Goal: Transaction & Acquisition: Purchase product/service

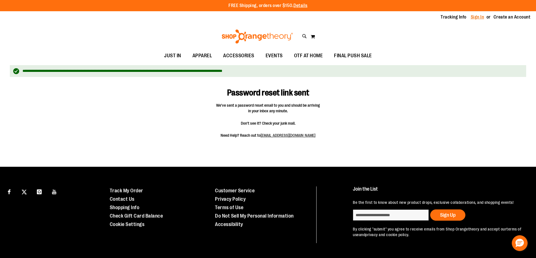
click at [483, 16] on link "Sign In" at bounding box center [476, 17] width 13 height 6
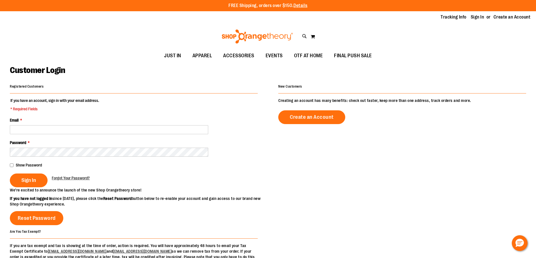
click at [68, 179] on span "Forgot Your Password?" at bounding box center [71, 178] width 38 height 4
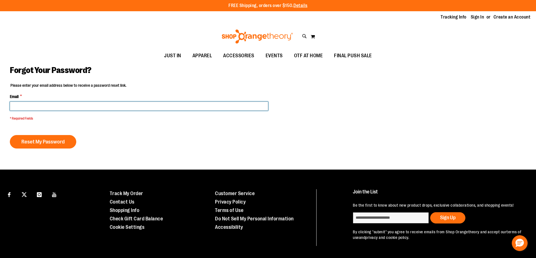
click at [73, 103] on input "Email *" at bounding box center [139, 106] width 258 height 9
type input "**********"
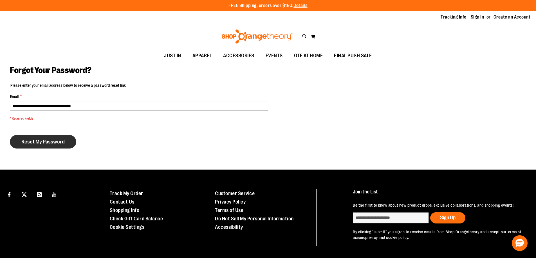
click at [57, 143] on span "Reset My Password" at bounding box center [42, 142] width 43 height 6
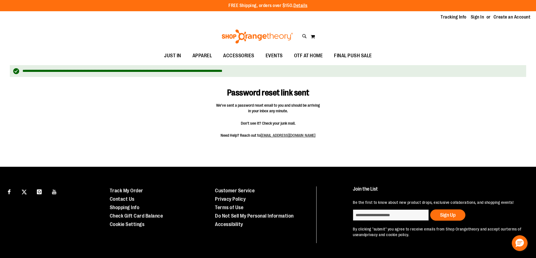
drag, startPoint x: 474, startPoint y: 15, endPoint x: 463, endPoint y: 21, distance: 12.8
click at [474, 15] on link "Sign In" at bounding box center [476, 17] width 13 height 6
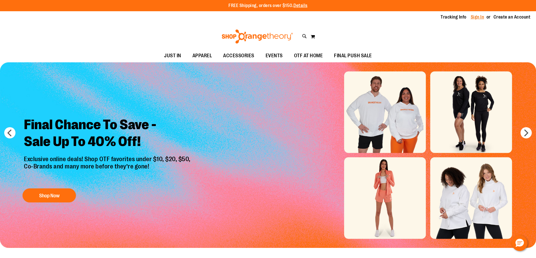
click at [481, 16] on link "Sign In" at bounding box center [476, 17] width 13 height 6
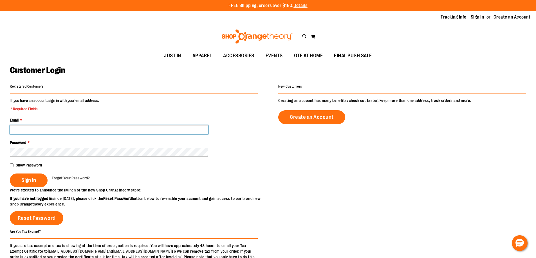
click at [59, 132] on input "Email *" at bounding box center [109, 129] width 198 height 9
drag, startPoint x: 72, startPoint y: 131, endPoint x: 51, endPoint y: 130, distance: 21.4
click at [52, 129] on input "**********" at bounding box center [109, 129] width 198 height 9
type input "**********"
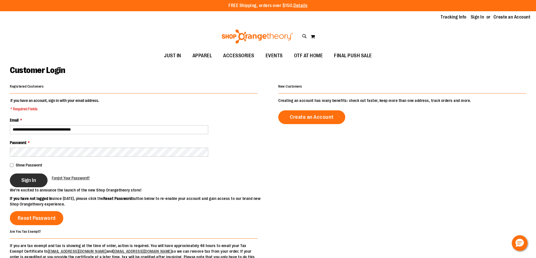
click at [28, 180] on span "Sign In" at bounding box center [28, 180] width 15 height 6
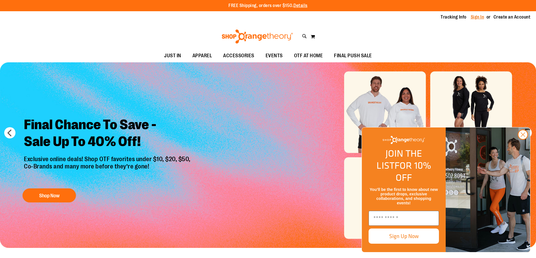
click at [482, 18] on link "Sign In" at bounding box center [476, 17] width 13 height 6
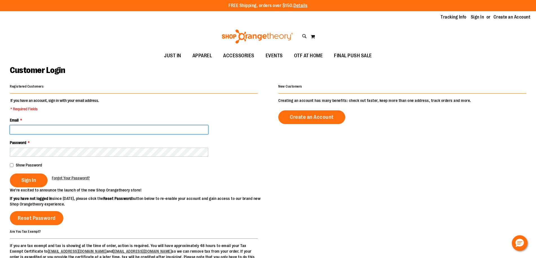
click at [85, 133] on input "Email *" at bounding box center [109, 129] width 198 height 9
type input "**********"
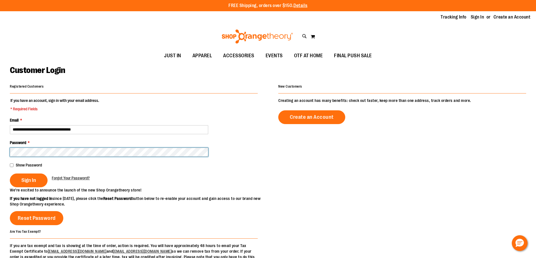
click at [10, 174] on button "Sign In" at bounding box center [29, 181] width 38 height 14
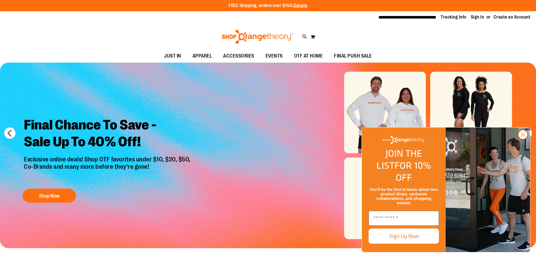
click at [524, 137] on icon "Close dialog" at bounding box center [523, 135] width 4 height 4
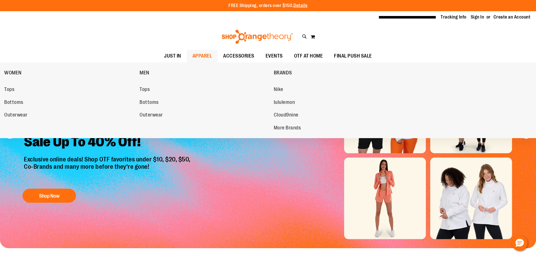
click at [205, 53] on span "APPAREL" at bounding box center [202, 56] width 20 height 13
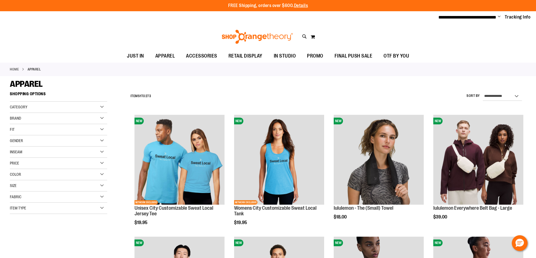
click at [39, 162] on div "Price" at bounding box center [58, 163] width 97 height 11
click at [47, 167] on div "Price" at bounding box center [58, 163] width 97 height 11
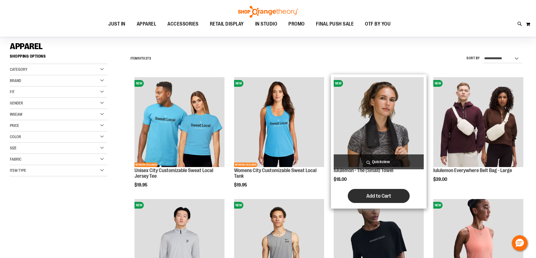
scroll to position [84, 0]
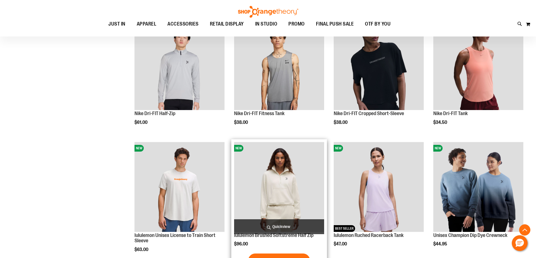
scroll to position [225, 0]
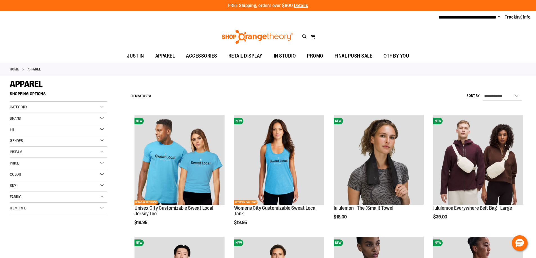
click at [20, 172] on span "Color" at bounding box center [15, 174] width 11 height 4
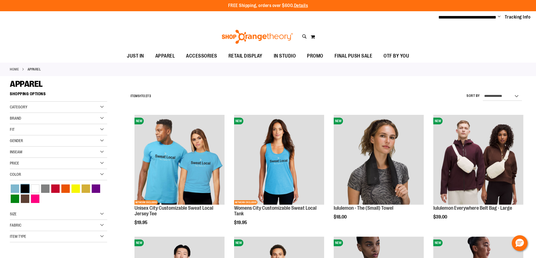
click at [24, 187] on div "Black" at bounding box center [25, 189] width 8 height 8
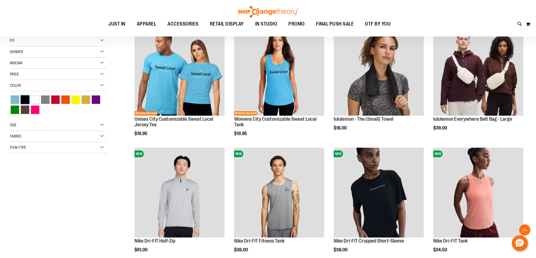
scroll to position [89, 0]
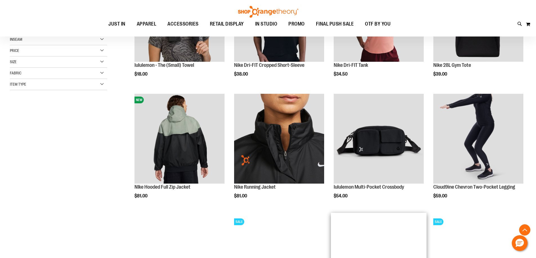
scroll to position [89, 0]
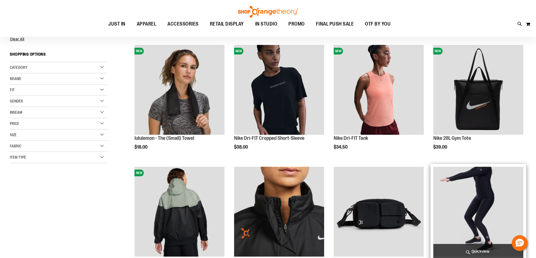
scroll to position [84, 0]
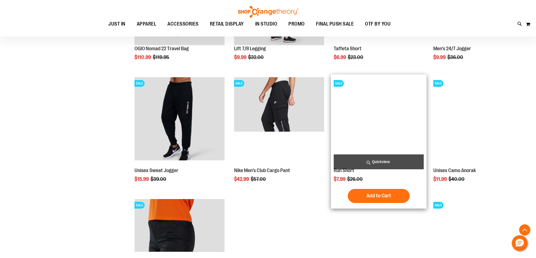
scroll to position [534, 0]
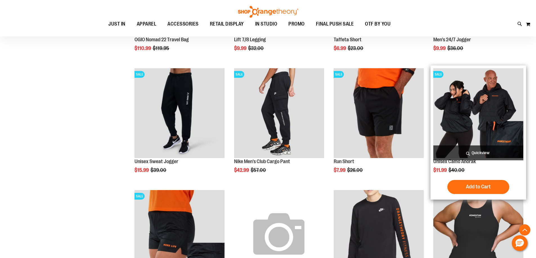
click at [501, 137] on img "product" at bounding box center [478, 113] width 90 height 90
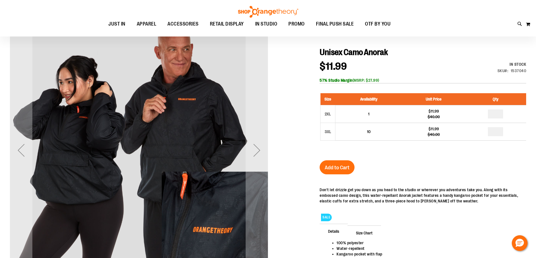
scroll to position [56, 0]
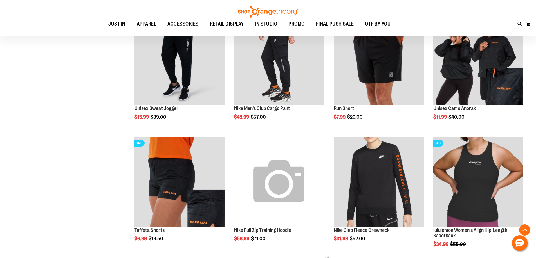
scroll to position [234, 0]
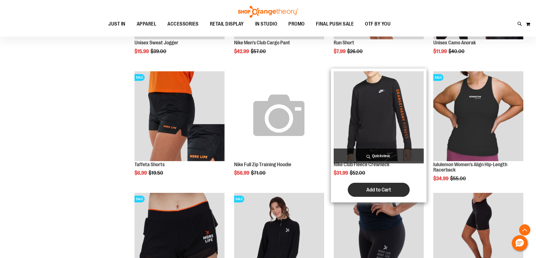
scroll to position [309, 0]
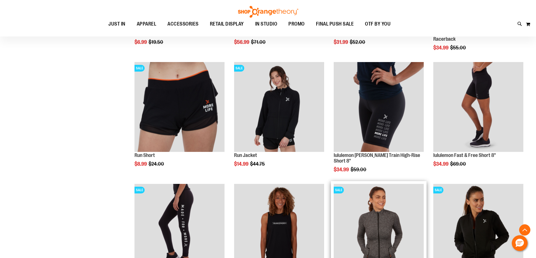
scroll to position [422, 0]
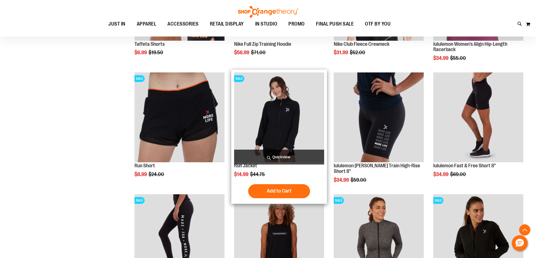
click at [274, 138] on img "product" at bounding box center [279, 118] width 90 height 90
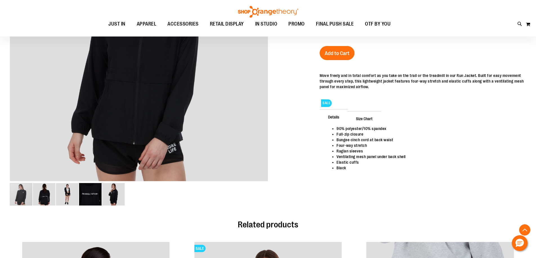
scroll to position [168, 0]
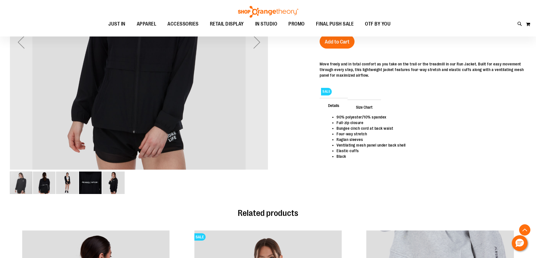
click at [46, 182] on img "image 2 of 5" at bounding box center [44, 183] width 22 height 22
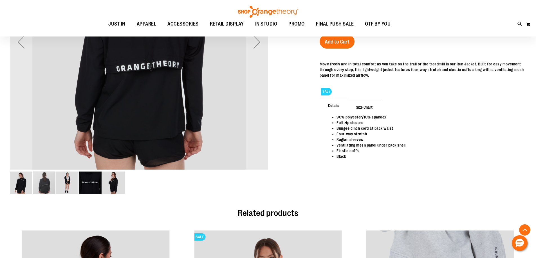
click at [115, 187] on img "image 5 of 5" at bounding box center [113, 183] width 22 height 22
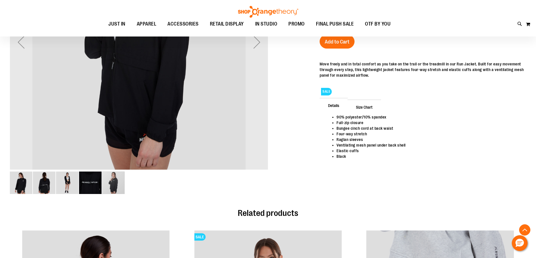
click at [73, 184] on img "image 3 of 5" at bounding box center [67, 183] width 22 height 22
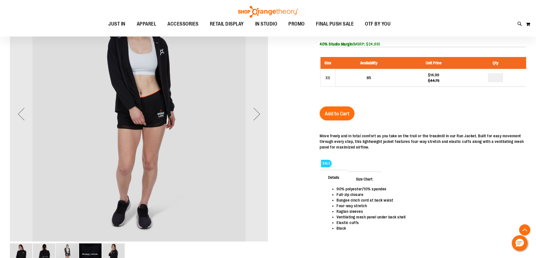
scroll to position [197, 0]
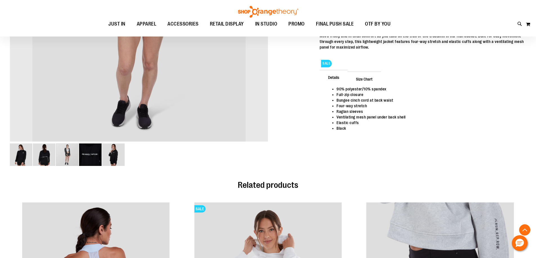
click at [21, 149] on img "image 1 of 5" at bounding box center [21, 155] width 22 height 22
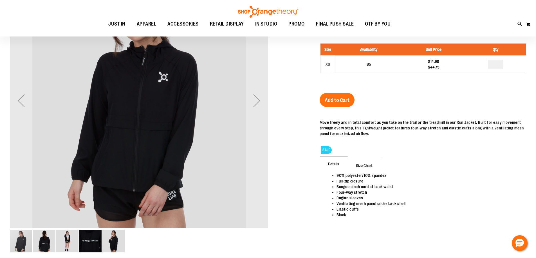
scroll to position [0, 0]
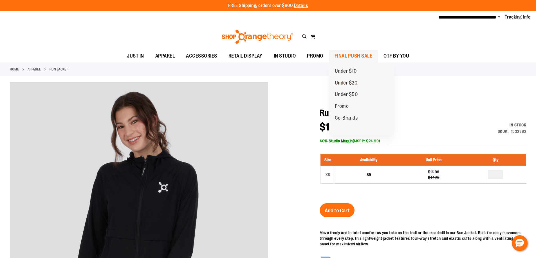
click at [352, 81] on span "Under $20" at bounding box center [346, 83] width 23 height 7
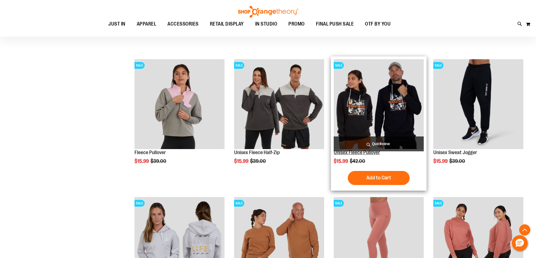
scroll to position [197, 0]
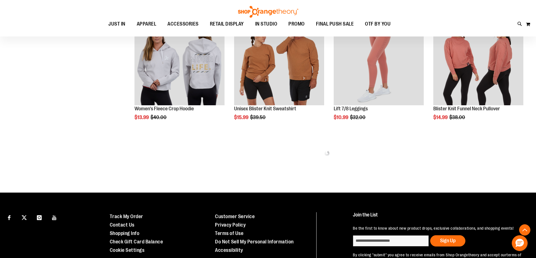
scroll to position [365, 0]
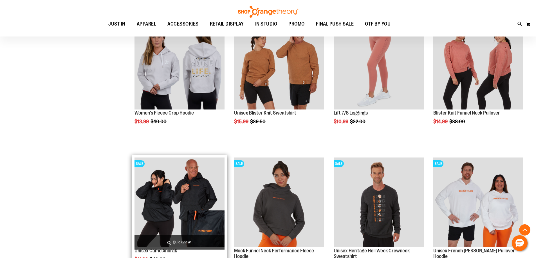
scroll to position [422, 0]
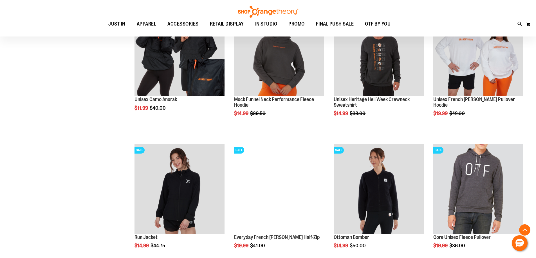
scroll to position [703, 0]
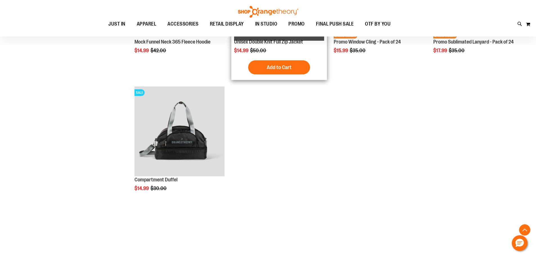
scroll to position [997, 0]
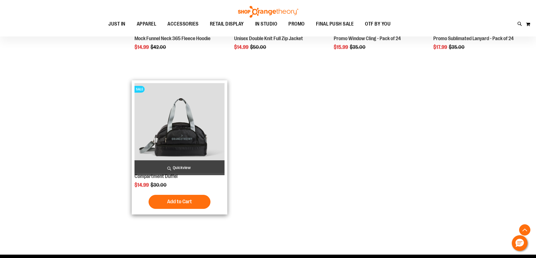
click at [164, 154] on img "product" at bounding box center [179, 128] width 90 height 90
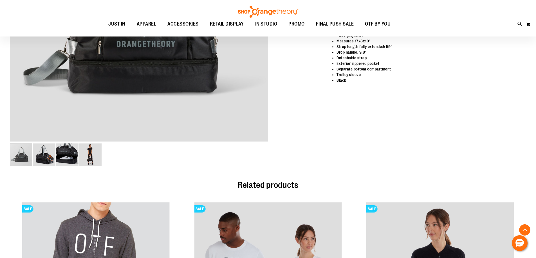
scroll to position [196, 0]
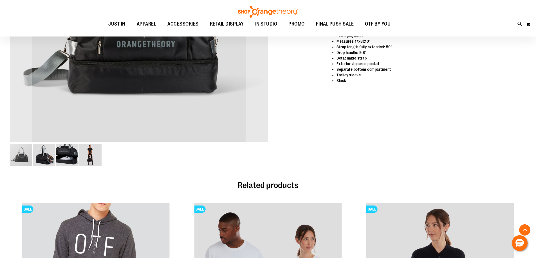
click at [92, 155] on img "image 4 of 4" at bounding box center [90, 155] width 22 height 22
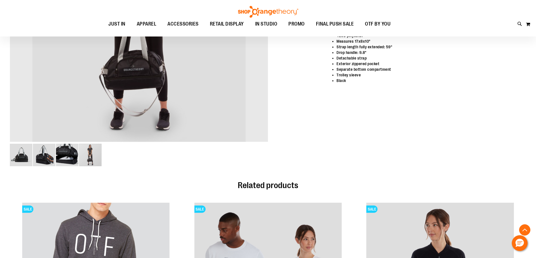
click at [60, 165] on img "image 3 of 4" at bounding box center [67, 155] width 22 height 22
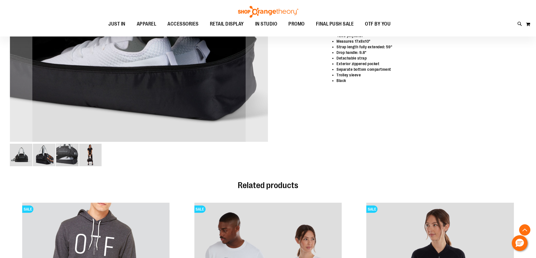
click at [44, 157] on img "image 2 of 4" at bounding box center [44, 155] width 22 height 22
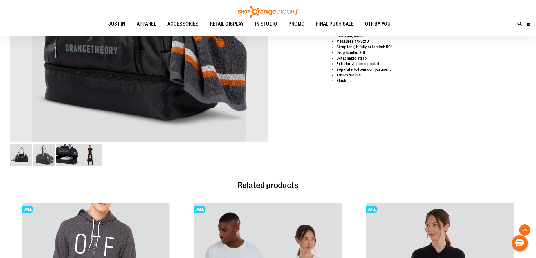
click at [14, 159] on img "image 1 of 4" at bounding box center [21, 155] width 22 height 22
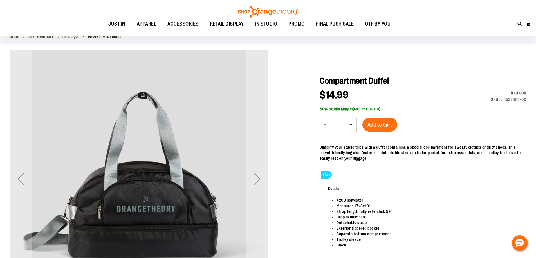
scroll to position [84, 0]
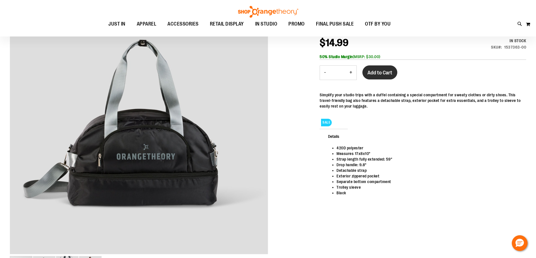
click at [375, 74] on span "Add to Cart" at bounding box center [379, 73] width 25 height 6
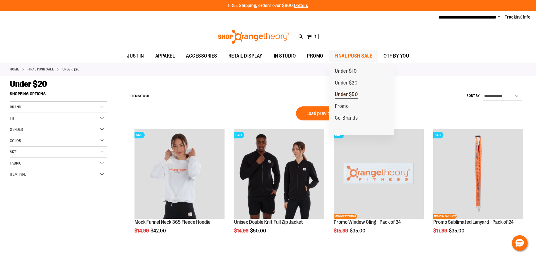
click at [359, 94] on link "Under $50" at bounding box center [346, 95] width 34 height 12
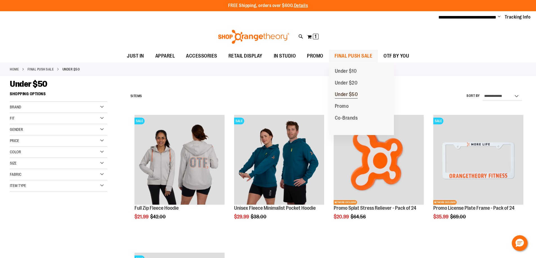
click at [358, 92] on link "Under $50" at bounding box center [346, 95] width 34 height 12
click at [346, 81] on span "Under $20" at bounding box center [346, 83] width 23 height 7
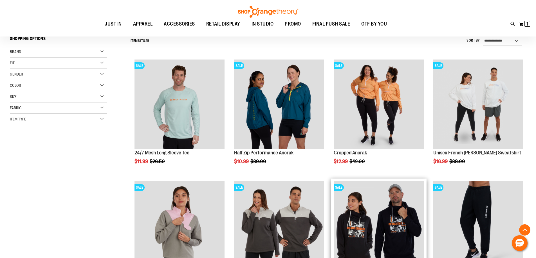
scroll to position [140, 0]
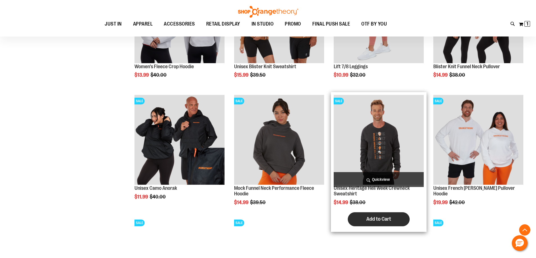
scroll to position [450, 0]
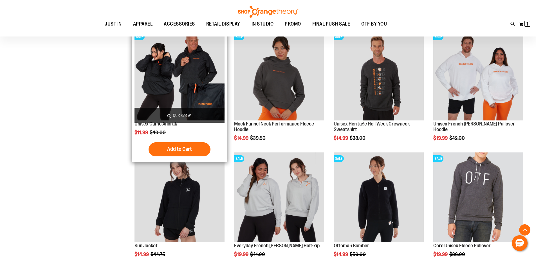
click at [199, 82] on img "product" at bounding box center [179, 76] width 90 height 90
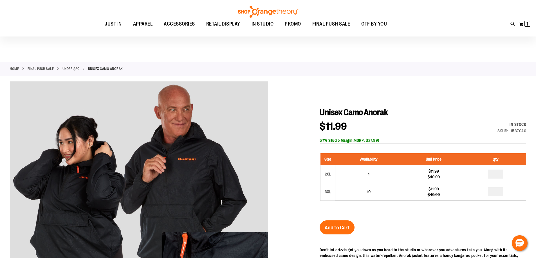
scroll to position [56, 0]
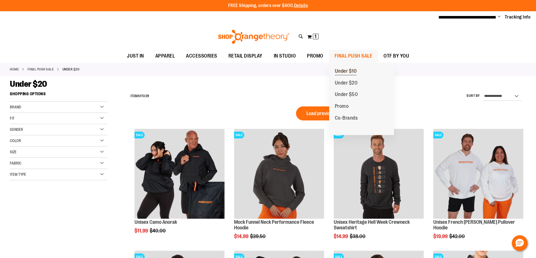
click at [349, 71] on span "Under $10" at bounding box center [346, 71] width 22 height 7
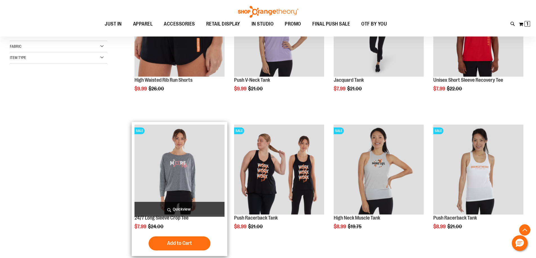
scroll to position [168, 0]
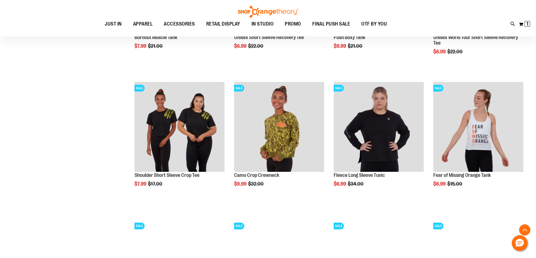
scroll to position [450, 0]
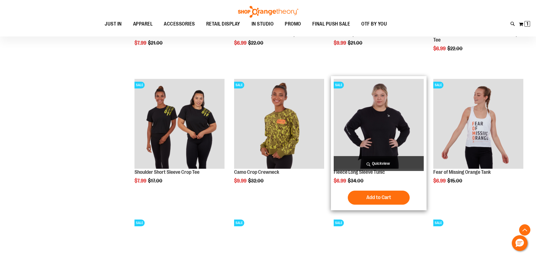
click at [376, 131] on img "product" at bounding box center [378, 124] width 90 height 90
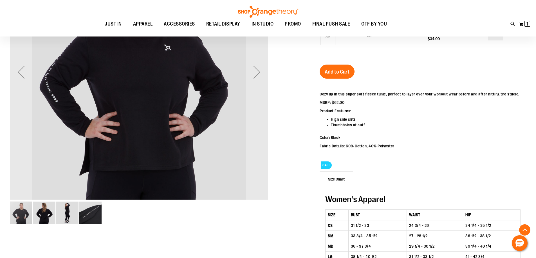
scroll to position [140, 0]
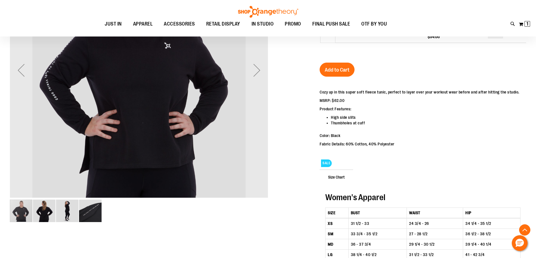
drag, startPoint x: 48, startPoint y: 215, endPoint x: 52, endPoint y: 215, distance: 4.2
click at [48, 215] on img "image 2 of 4" at bounding box center [44, 211] width 22 height 22
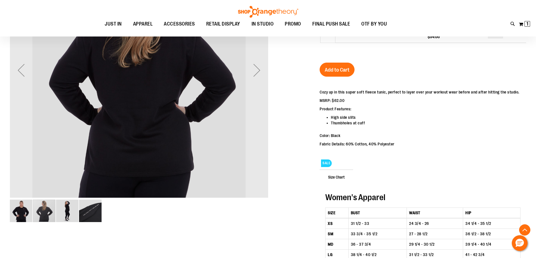
click at [78, 212] on img "image 3 of 4" at bounding box center [67, 211] width 22 height 22
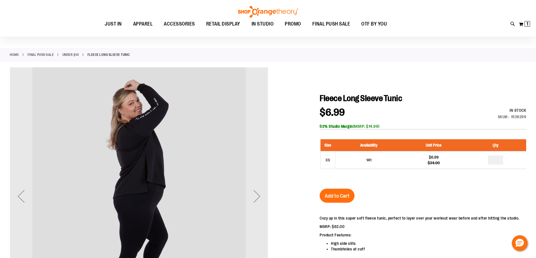
scroll to position [56, 0]
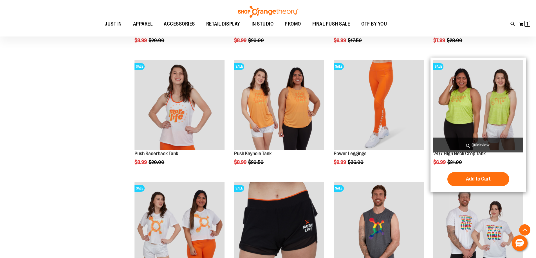
scroll to position [563, 0]
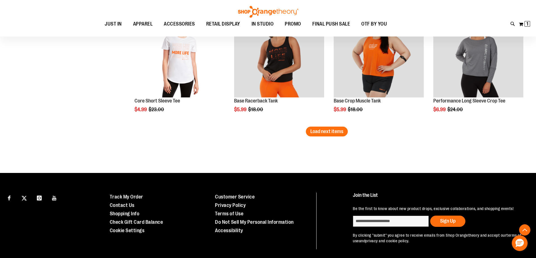
scroll to position [1097, 0]
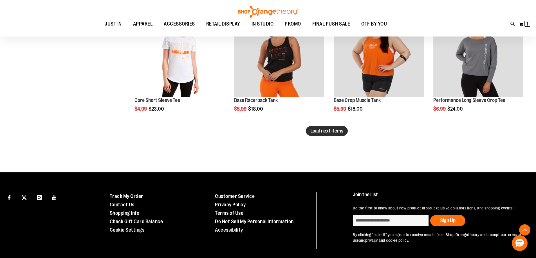
click at [332, 130] on span "Load next items" at bounding box center [326, 131] width 33 height 6
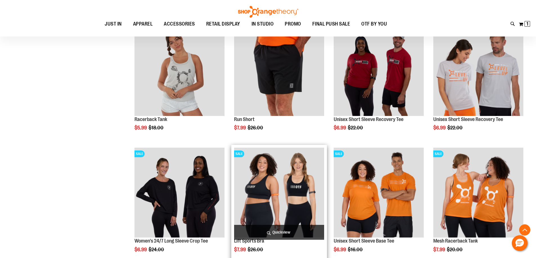
scroll to position [1434, 0]
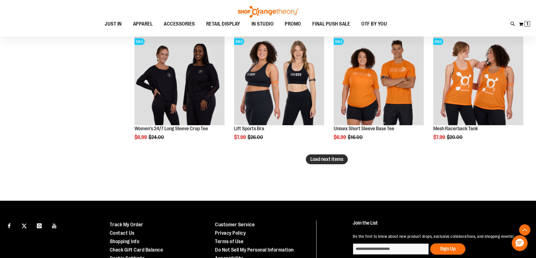
click at [330, 159] on span "Load next items" at bounding box center [326, 160] width 33 height 6
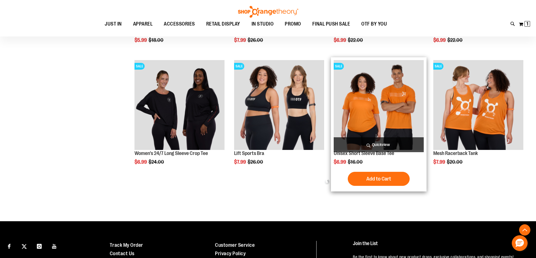
scroll to position [1406, 0]
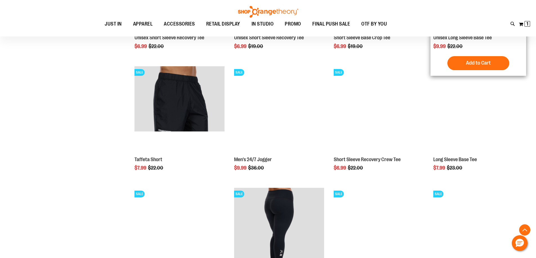
scroll to position [1659, 0]
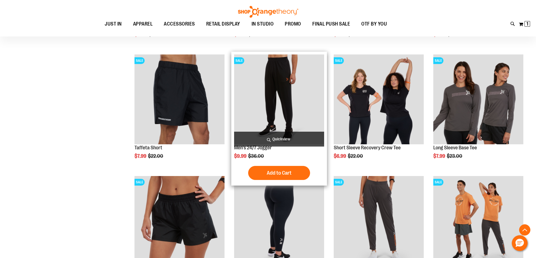
click at [267, 171] on span "Add to Cart" at bounding box center [279, 173] width 25 height 6
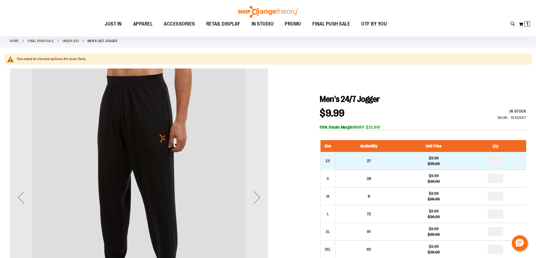
scroll to position [112, 0]
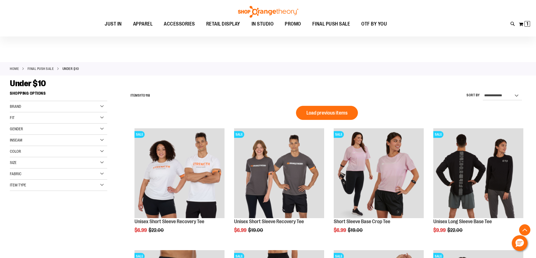
scroll to position [375, 0]
